Goal: Information Seeking & Learning: Understand process/instructions

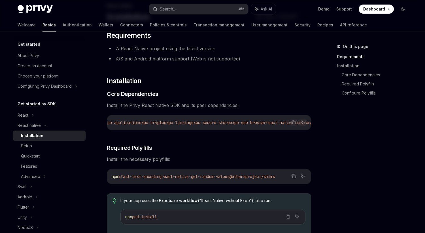
scroll to position [0, 98]
drag, startPoint x: 156, startPoint y: 122, endPoint x: 182, endPoint y: 123, distance: 25.5
click at [163, 123] on span "expo-crypto" at bounding box center [150, 122] width 25 height 5
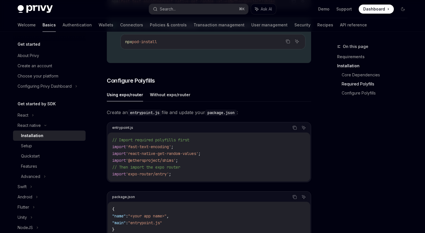
scroll to position [216, 0]
click at [168, 98] on button "Without expo/router" at bounding box center [170, 93] width 41 height 13
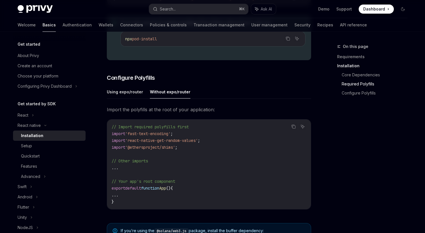
scroll to position [219, 0]
click at [126, 95] on button "Using expo/router" at bounding box center [125, 91] width 36 height 13
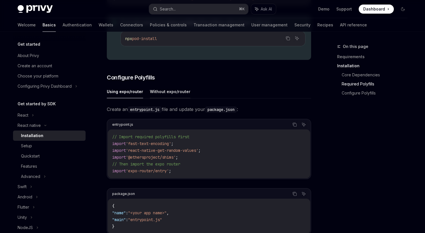
click at [164, 94] on button "Without expo/router" at bounding box center [170, 91] width 41 height 13
type textarea "*"
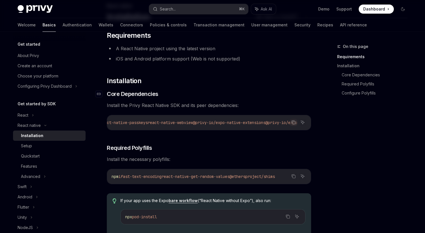
scroll to position [41, 0]
click at [303, 95] on h3 "​ Core Dependencies" at bounding box center [209, 93] width 204 height 8
click at [271, 122] on span "@privy-io/expo" at bounding box center [282, 121] width 32 height 5
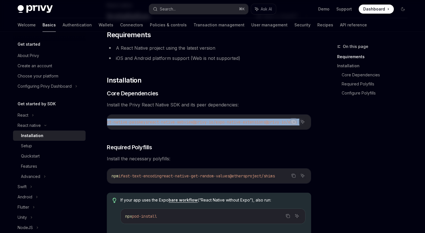
click at [271, 122] on span "@privy-io/expo" at bounding box center [282, 121] width 32 height 5
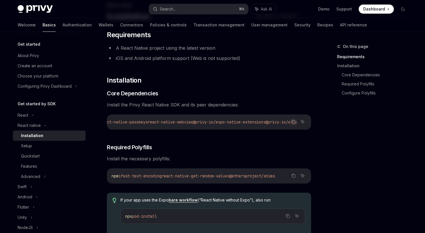
click at [272, 122] on span "@privy-io/expo" at bounding box center [282, 121] width 32 height 5
click at [293, 122] on icon "Copy the contents from the code block" at bounding box center [293, 121] width 5 height 5
click at [295, 90] on h3 "​ Core Dependencies" at bounding box center [209, 93] width 204 height 8
click at [295, 122] on icon "Copy the contents from the code block" at bounding box center [294, 122] width 3 height 3
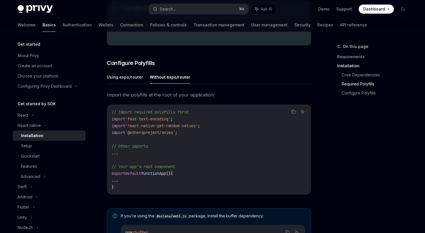
scroll to position [235, 0]
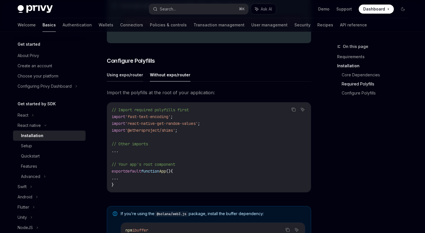
click at [123, 77] on button "Using expo/router" at bounding box center [125, 74] width 36 height 13
type textarea "*"
